Goal: Complete application form: Complete application form

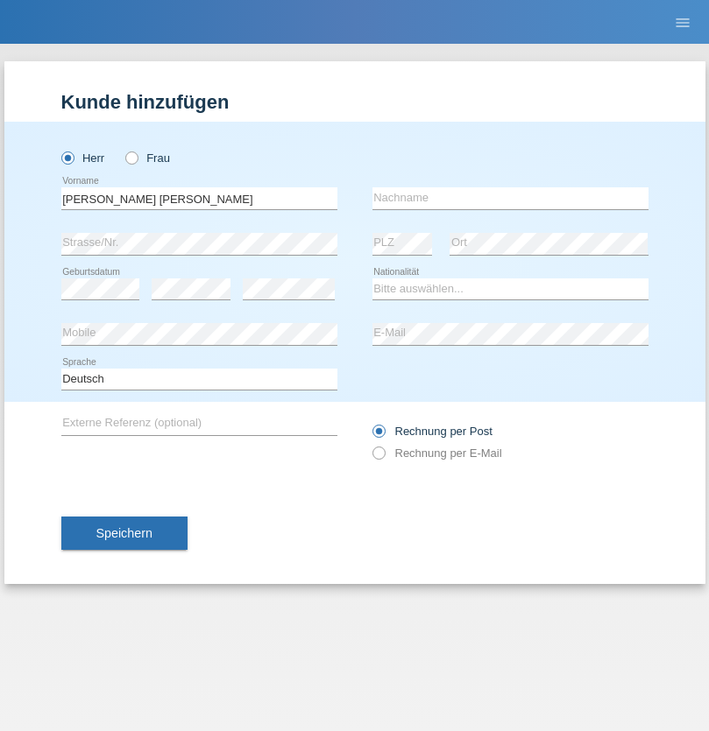
type input "Antonio machado gomes"
click at [510, 198] on input "text" at bounding box center [510, 198] width 276 height 22
type input "Machado gomes"
select select "PT"
select select "C"
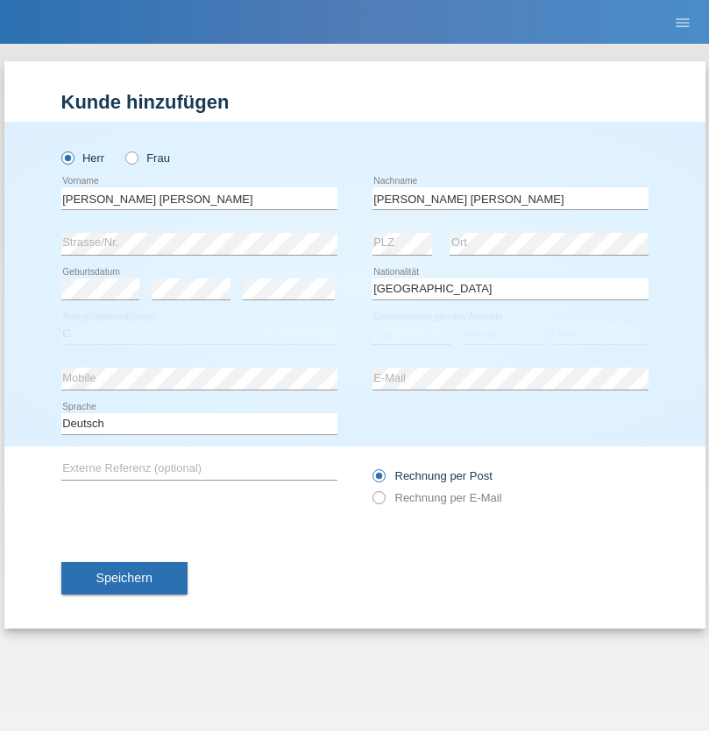
select select "06"
select select "2006"
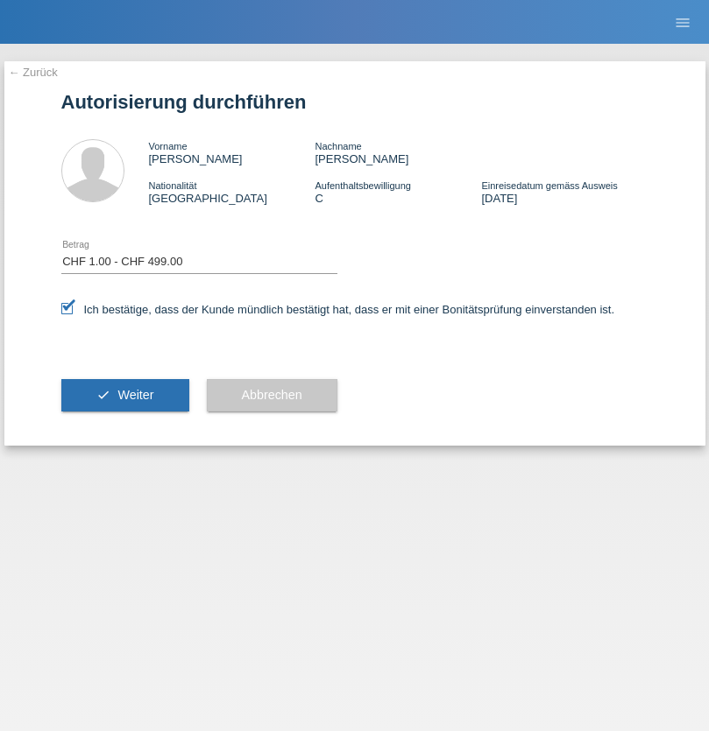
select select "1"
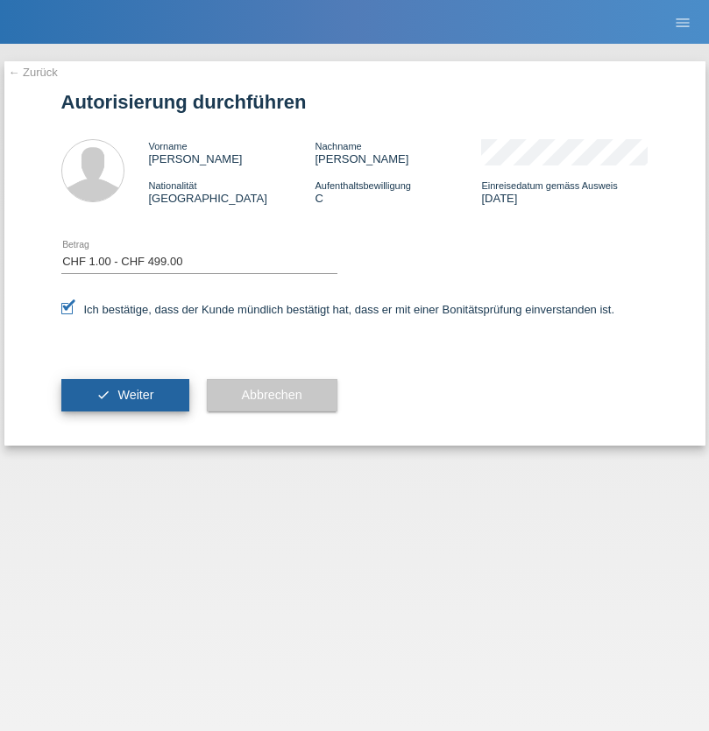
click at [124, 395] on span "Weiter" at bounding box center [135, 395] width 36 height 14
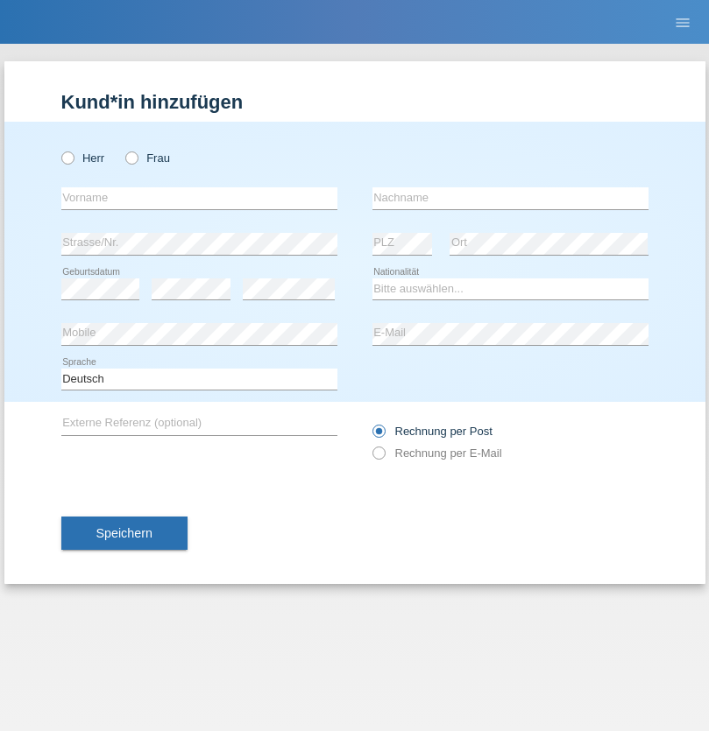
radio input "true"
click at [199, 198] on input "text" at bounding box center [199, 198] width 276 height 22
type input "Lithushan"
click at [510, 198] on input "text" at bounding box center [510, 198] width 276 height 22
type input "Easwaran"
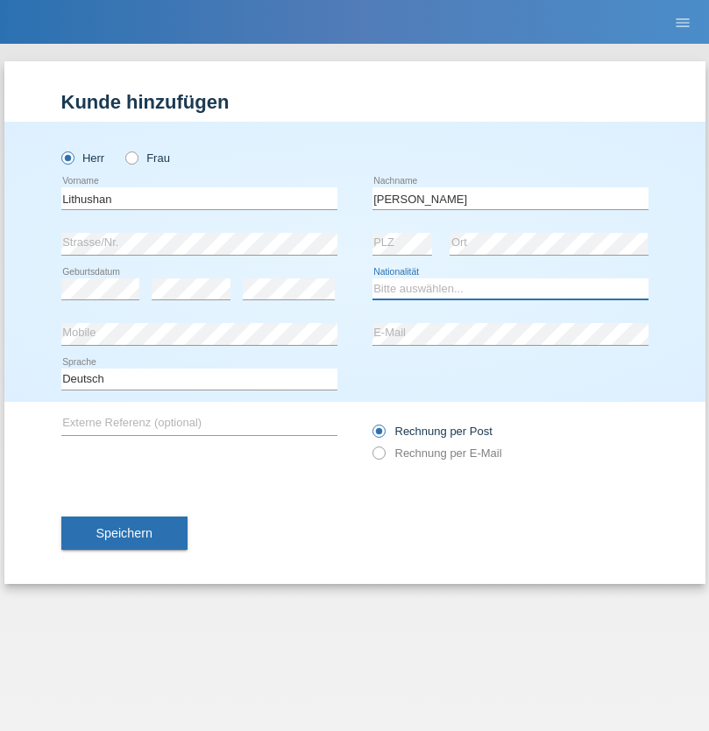
select select "CH"
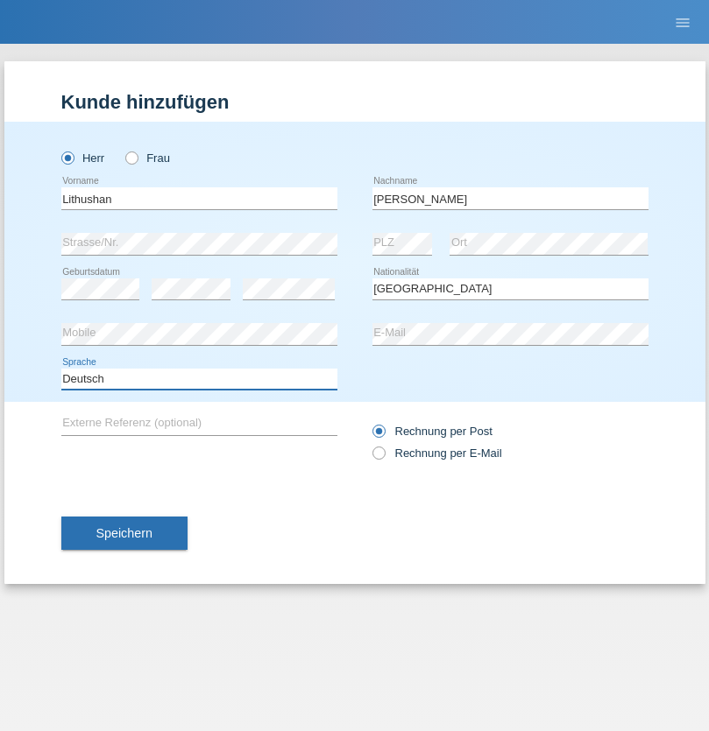
select select "en"
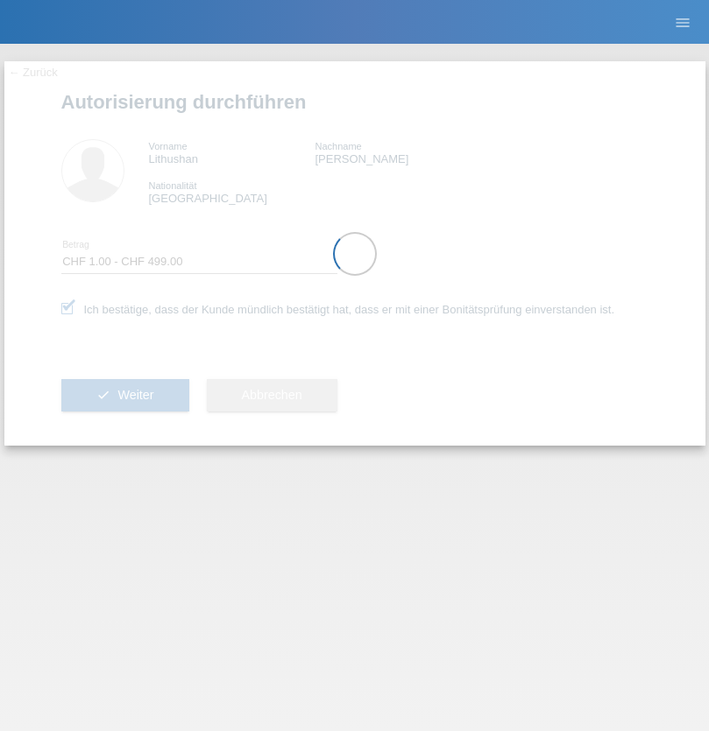
select select "1"
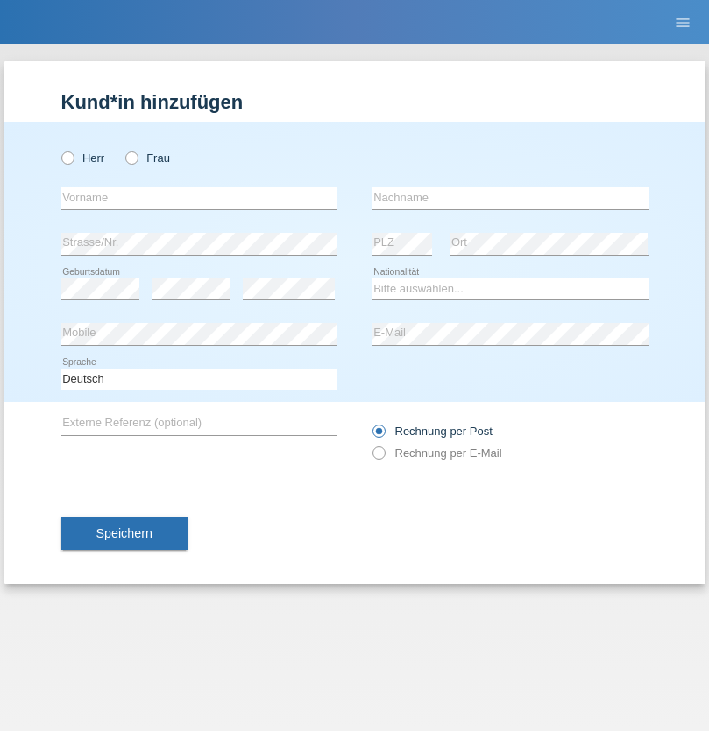
radio input "true"
click at [199, 198] on input "text" at bounding box center [199, 198] width 276 height 22
type input "Giovanni"
click at [510, 198] on input "text" at bounding box center [510, 198] width 276 height 22
type input "Vitiello"
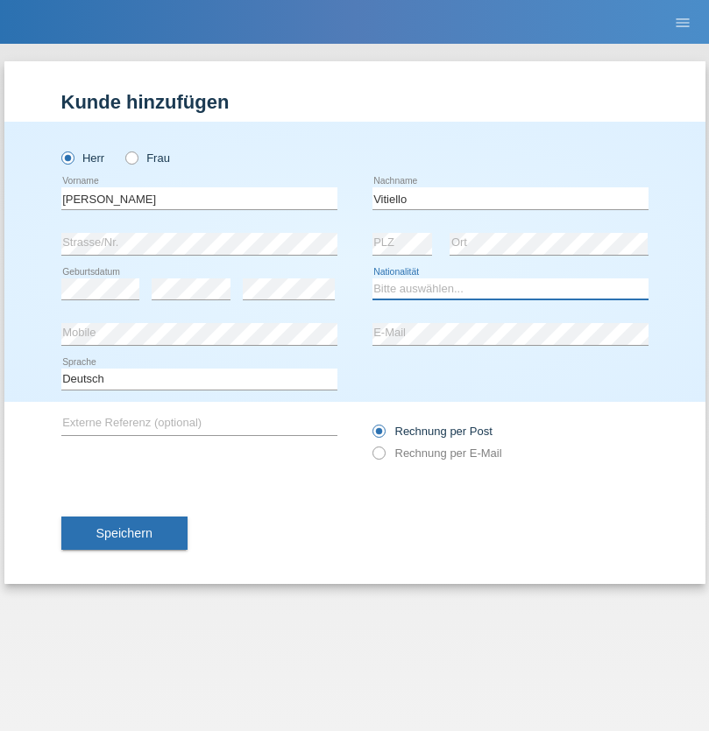
select select "IT"
select select "C"
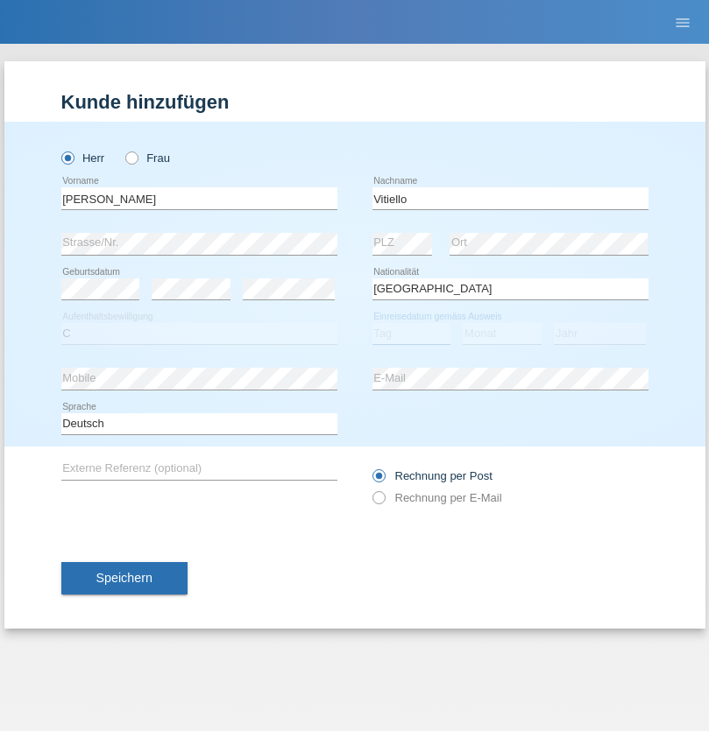
select select "24"
select select "12"
select select "1992"
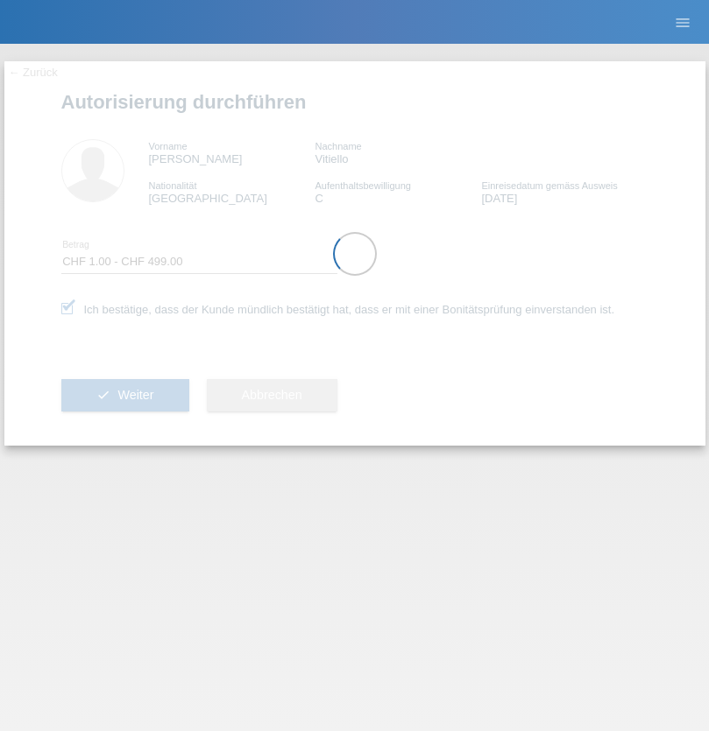
select select "1"
